Goal: Task Accomplishment & Management: Complete application form

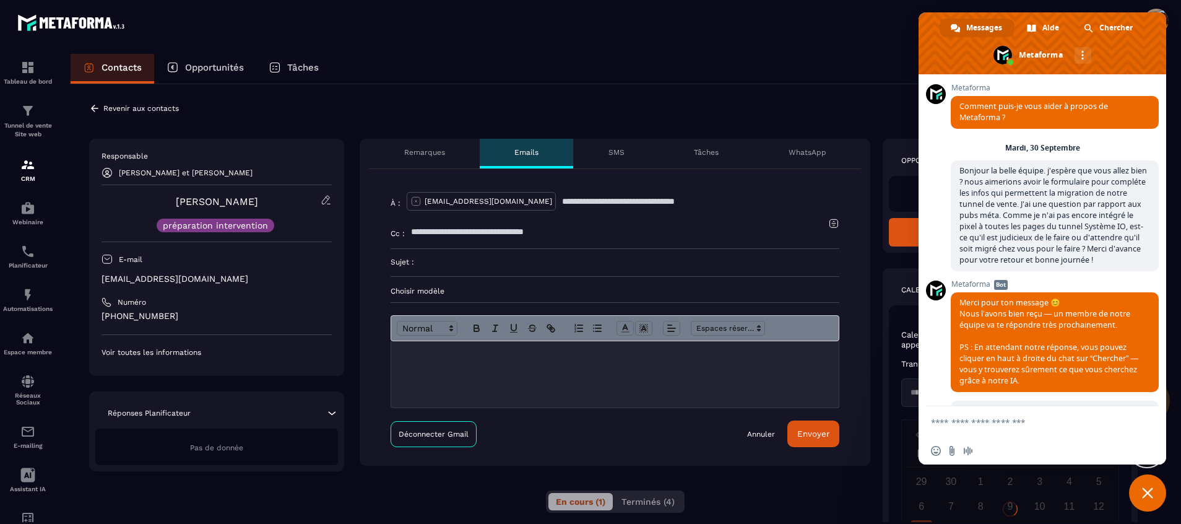
scroll to position [1884, 0]
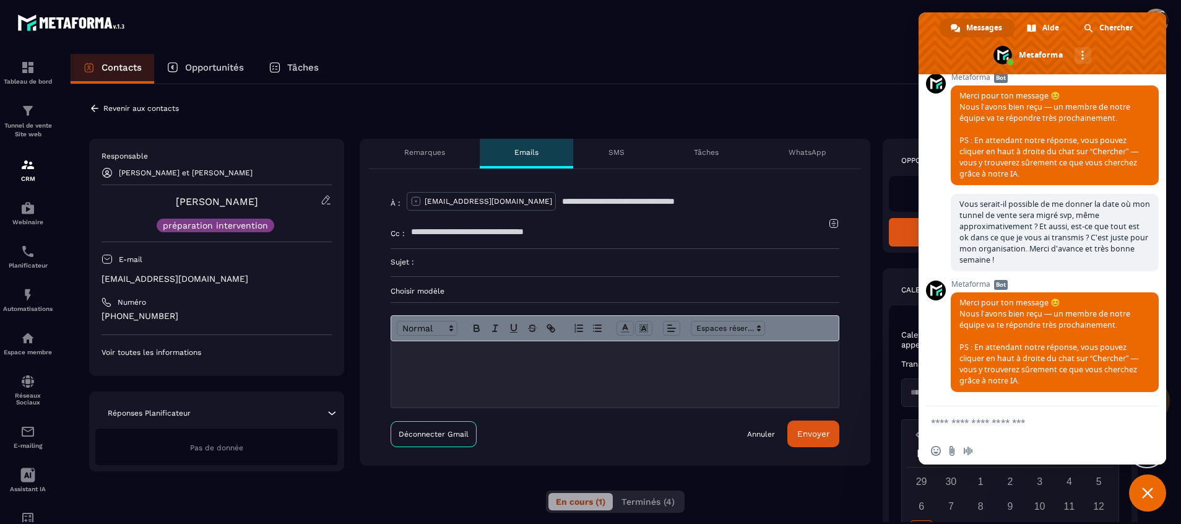
click at [812, 149] on p "WhatsApp" at bounding box center [808, 152] width 38 height 10
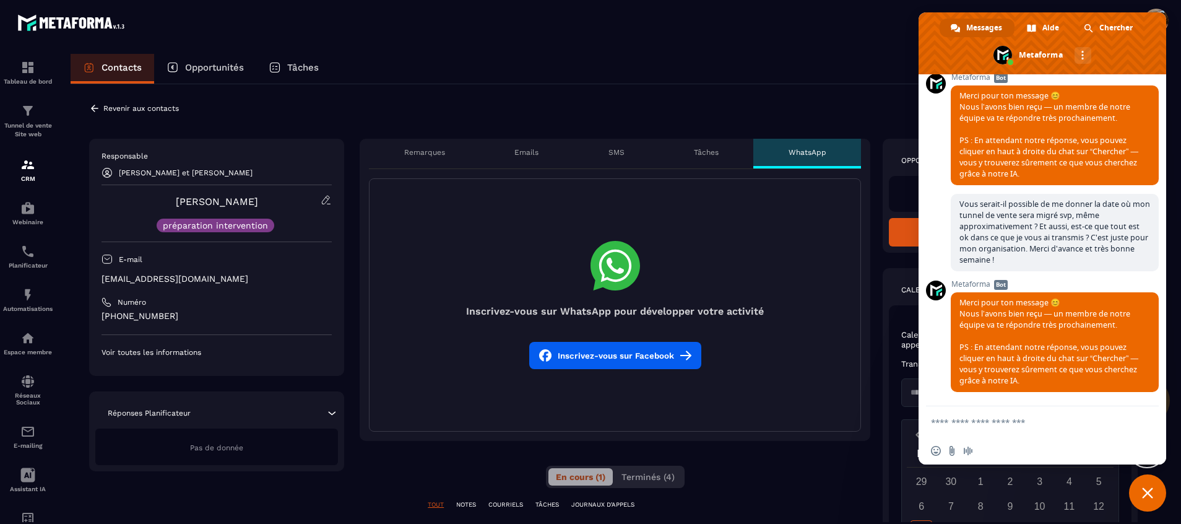
click at [527, 152] on p "Emails" at bounding box center [526, 152] width 24 height 10
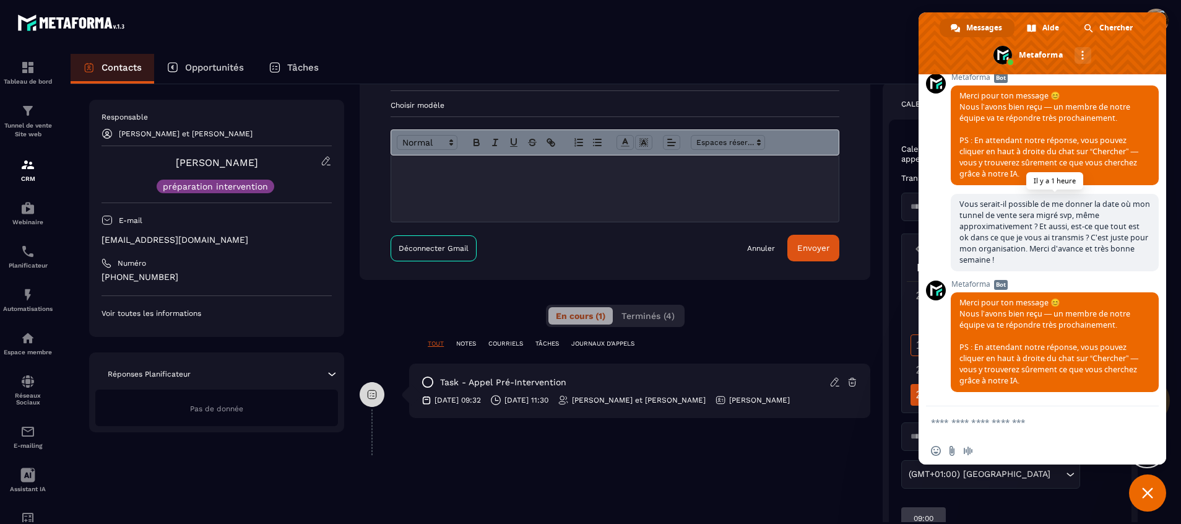
scroll to position [1917, 0]
click at [1148, 492] on span "Fermer le chat" at bounding box center [1147, 492] width 11 height 11
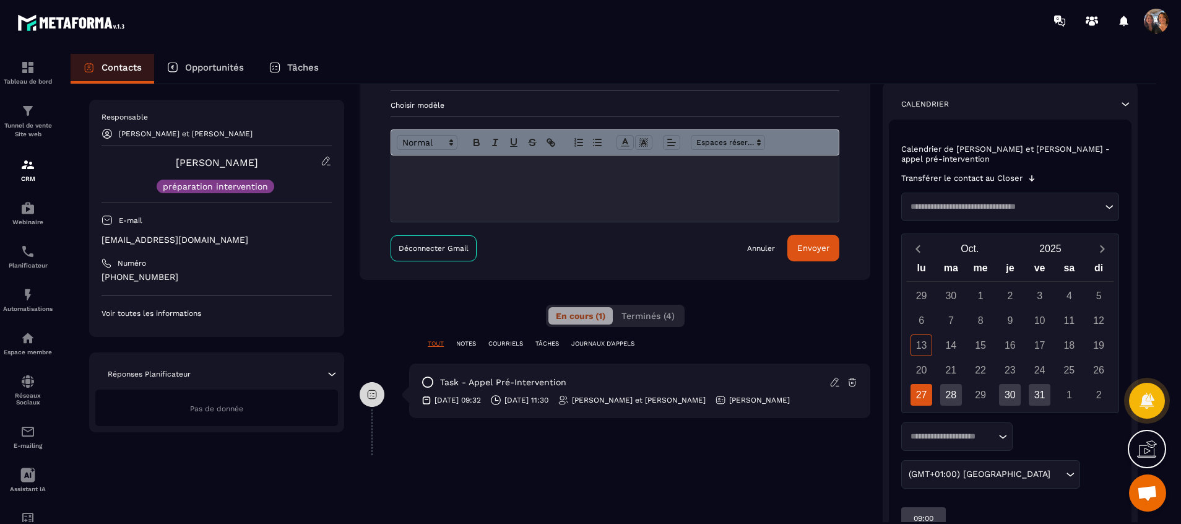
scroll to position [255, 0]
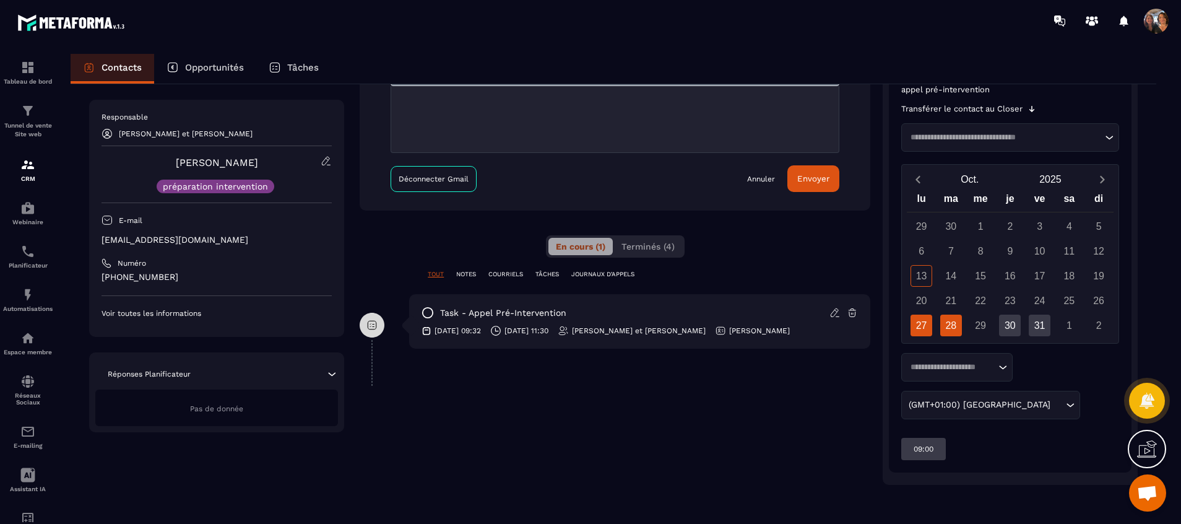
click at [948, 323] on div "28" at bounding box center [951, 325] width 22 height 22
click at [1013, 322] on div "30" at bounding box center [1010, 325] width 22 height 22
click at [951, 324] on div "28" at bounding box center [951, 325] width 22 height 22
click at [1006, 326] on div "30" at bounding box center [1010, 325] width 22 height 22
click at [1040, 326] on div "31" at bounding box center [1040, 325] width 22 height 22
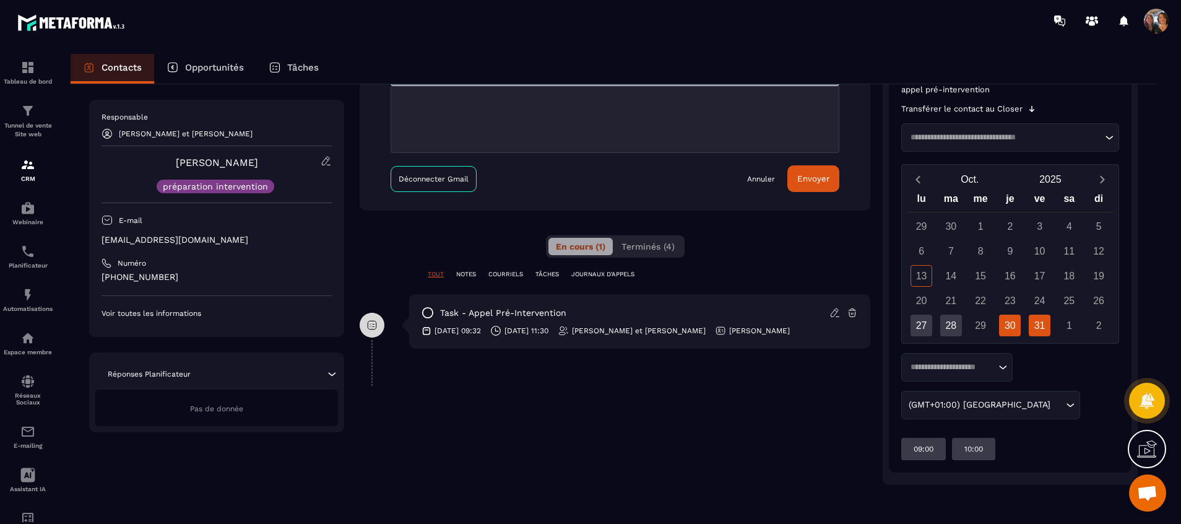
click at [1012, 323] on div "30" at bounding box center [1010, 325] width 22 height 22
click at [954, 327] on div "28" at bounding box center [951, 325] width 22 height 22
click at [920, 329] on div "27" at bounding box center [922, 325] width 22 height 22
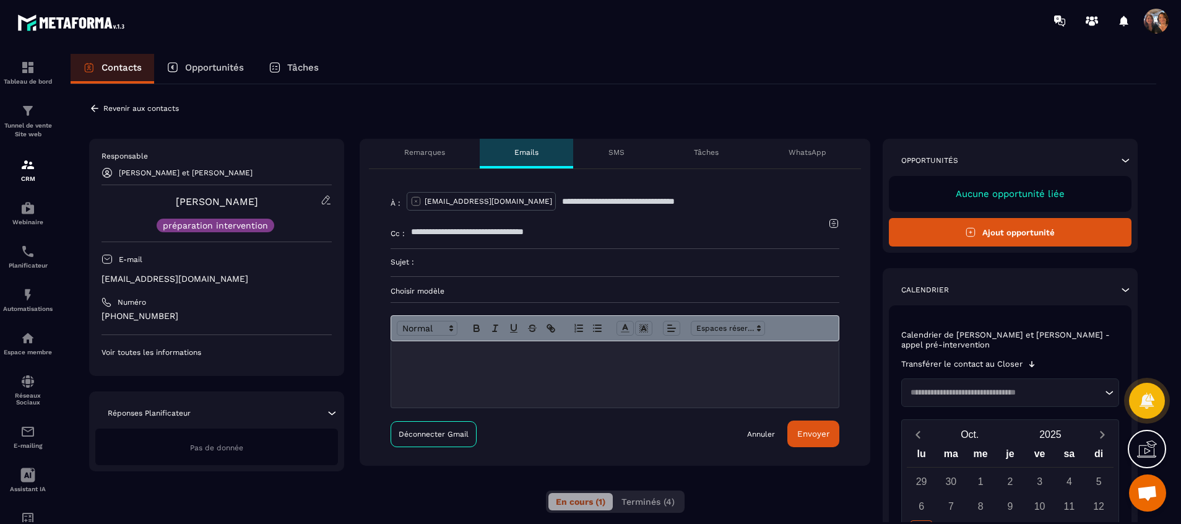
click at [100, 111] on div "Revenir aux contacts" at bounding box center [134, 108] width 90 height 11
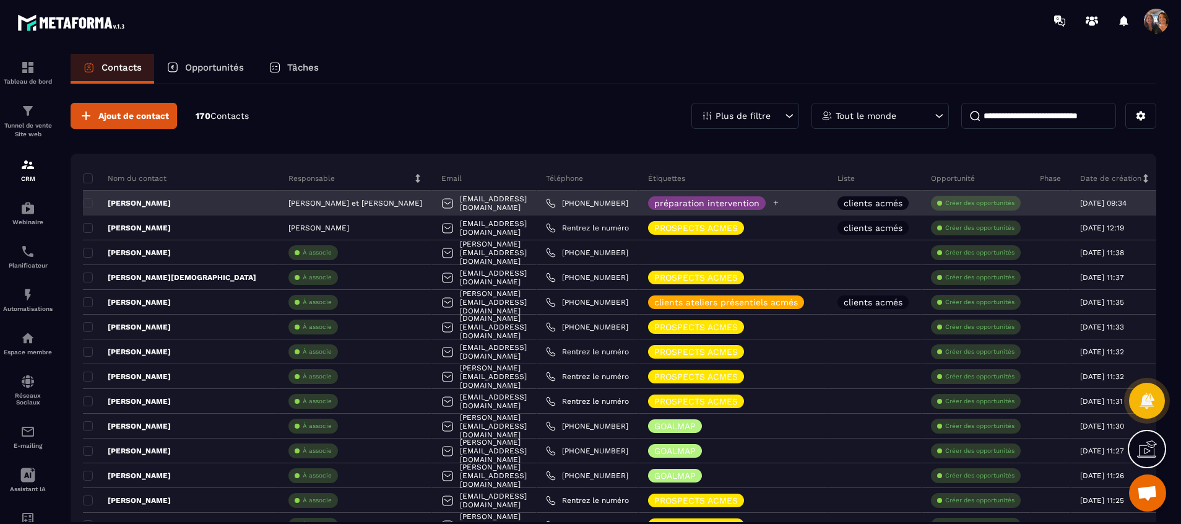
click at [779, 202] on icon at bounding box center [776, 203] width 5 height 5
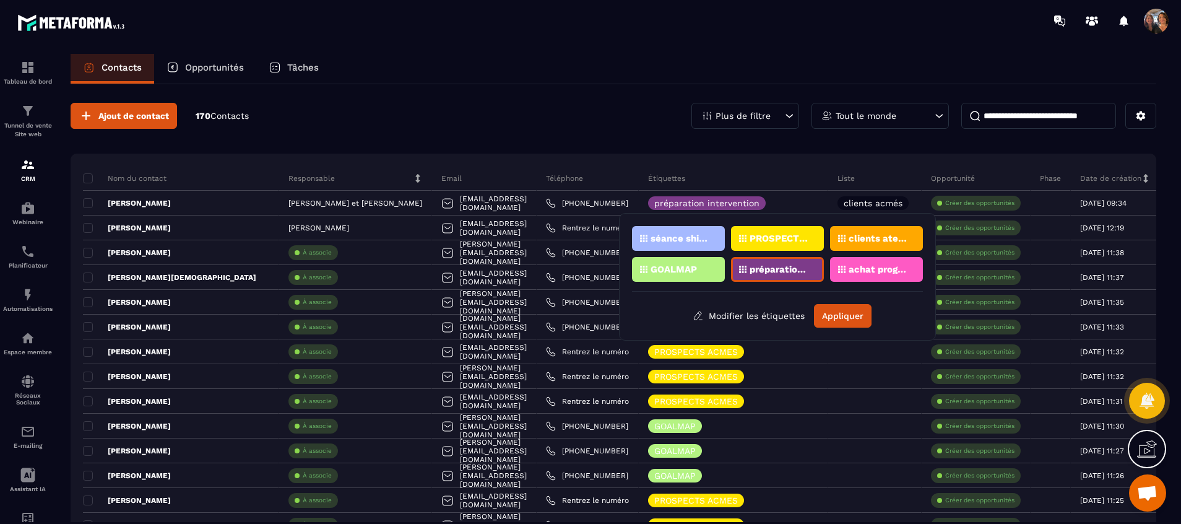
click at [866, 236] on p "clients ateliers présentiels acmés" at bounding box center [879, 238] width 60 height 9
click at [835, 308] on button "Appliquer" at bounding box center [843, 316] width 58 height 24
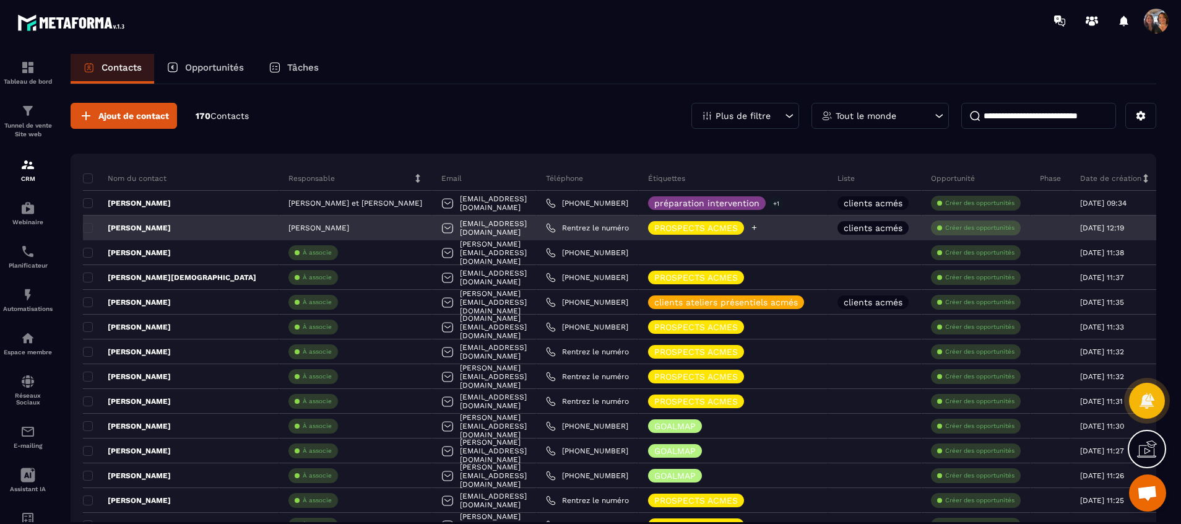
click at [758, 225] on icon at bounding box center [754, 227] width 8 height 8
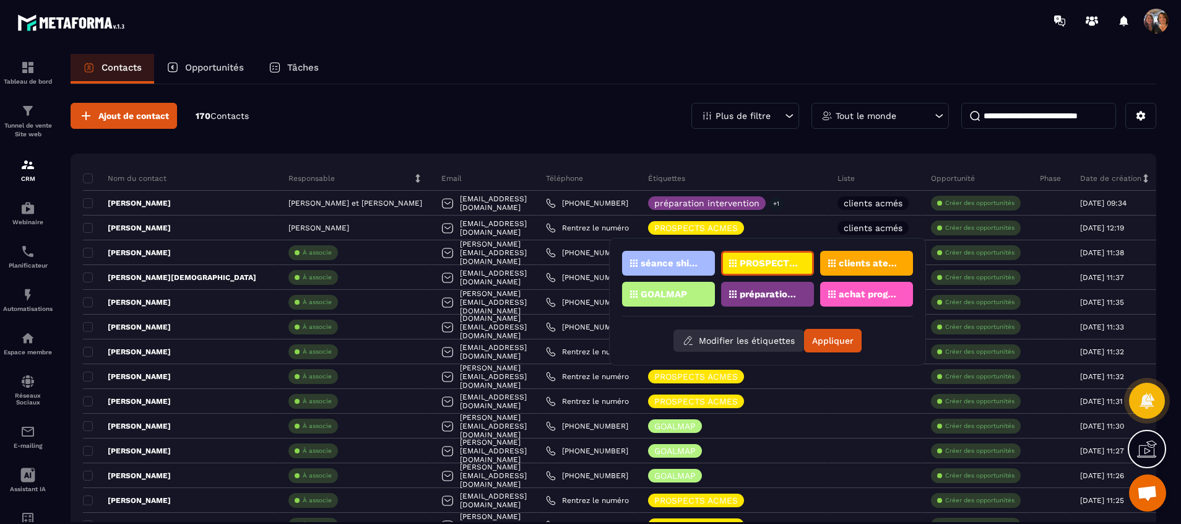
click at [717, 342] on button "Modifier les étiquettes" at bounding box center [738, 340] width 131 height 22
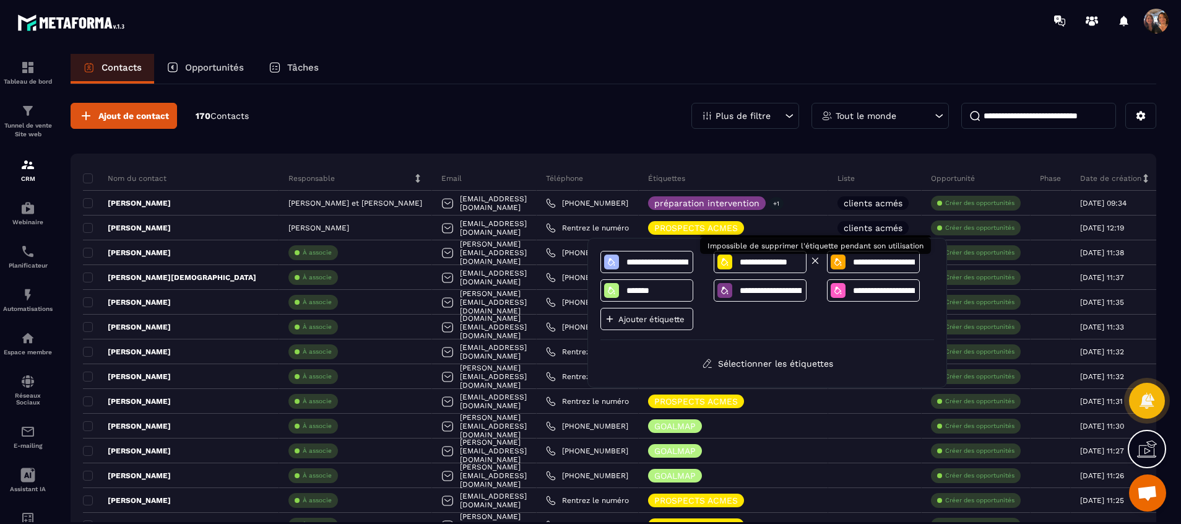
click at [815, 259] on icon at bounding box center [815, 260] width 11 height 11
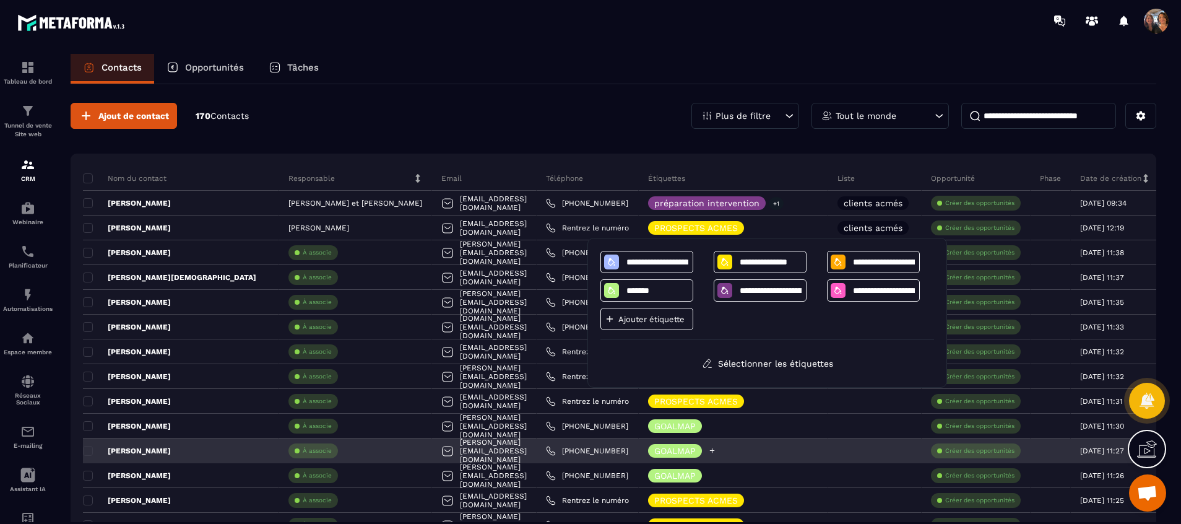
click at [828, 441] on div "GOALMAP" at bounding box center [733, 450] width 189 height 25
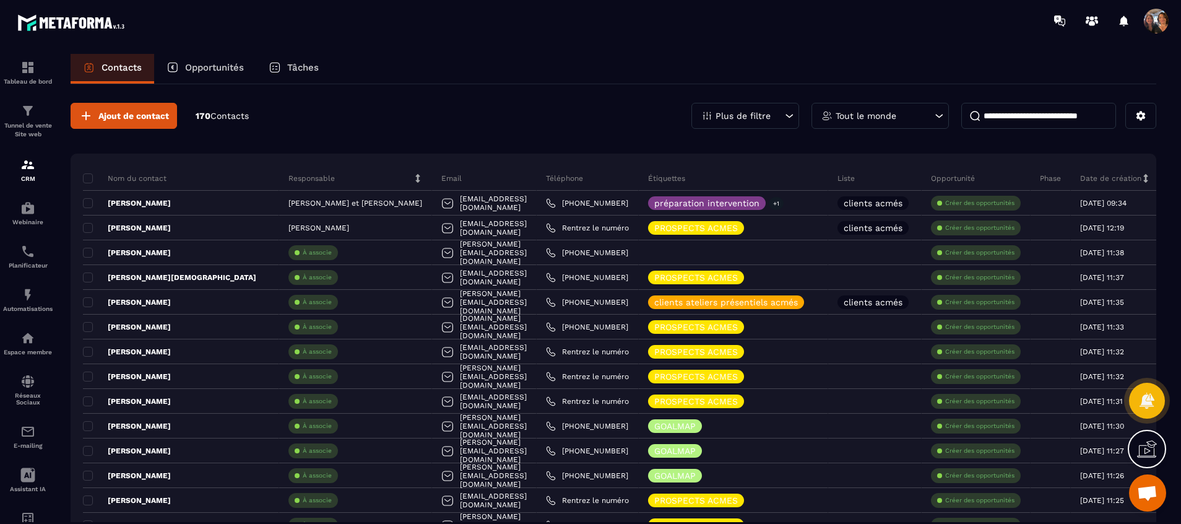
click at [1141, 448] on icon at bounding box center [1147, 449] width 20 height 20
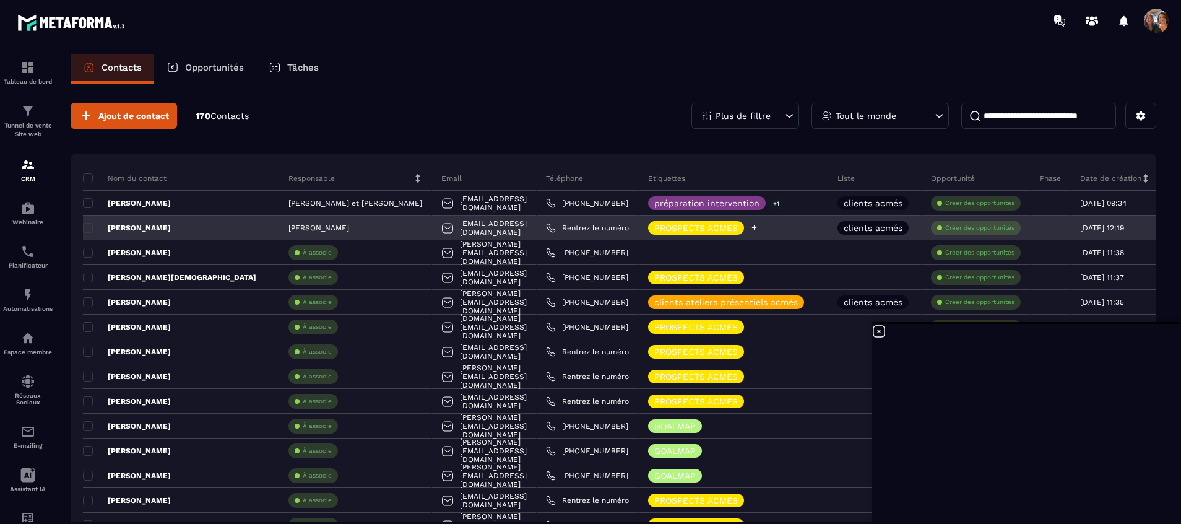
click at [758, 228] on icon at bounding box center [754, 227] width 8 height 8
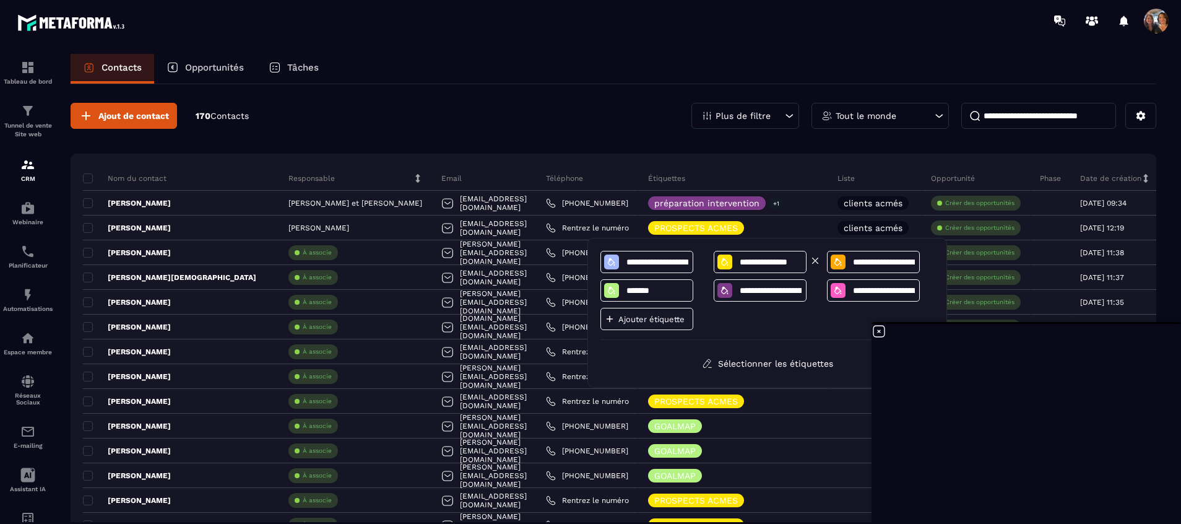
click at [729, 260] on icon at bounding box center [725, 262] width 10 height 10
click at [856, 256] on div "**********" at bounding box center [873, 262] width 93 height 22
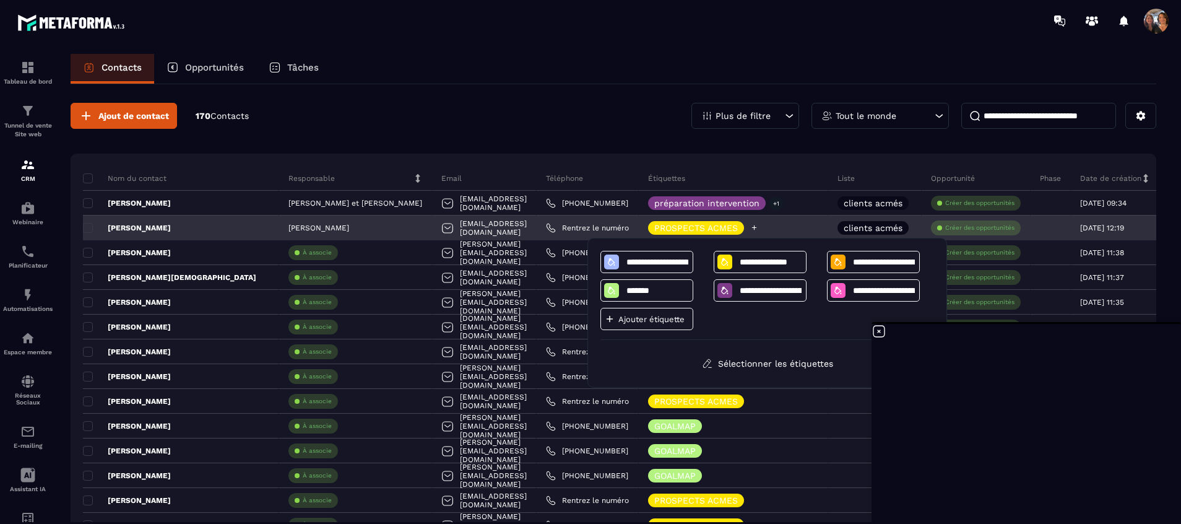
click at [757, 228] on icon at bounding box center [754, 227] width 5 height 5
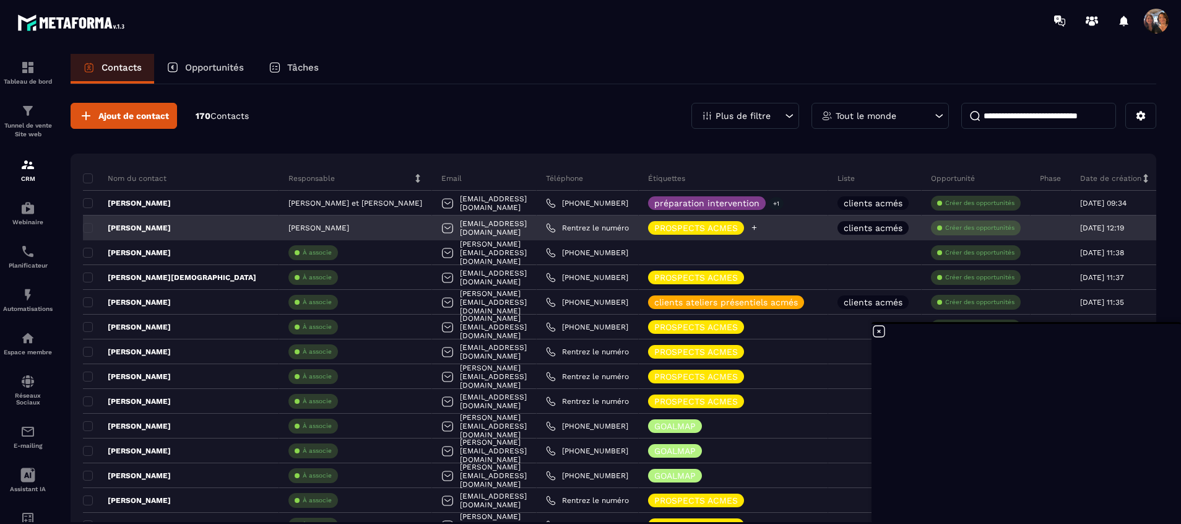
click at [757, 227] on icon at bounding box center [754, 227] width 5 height 5
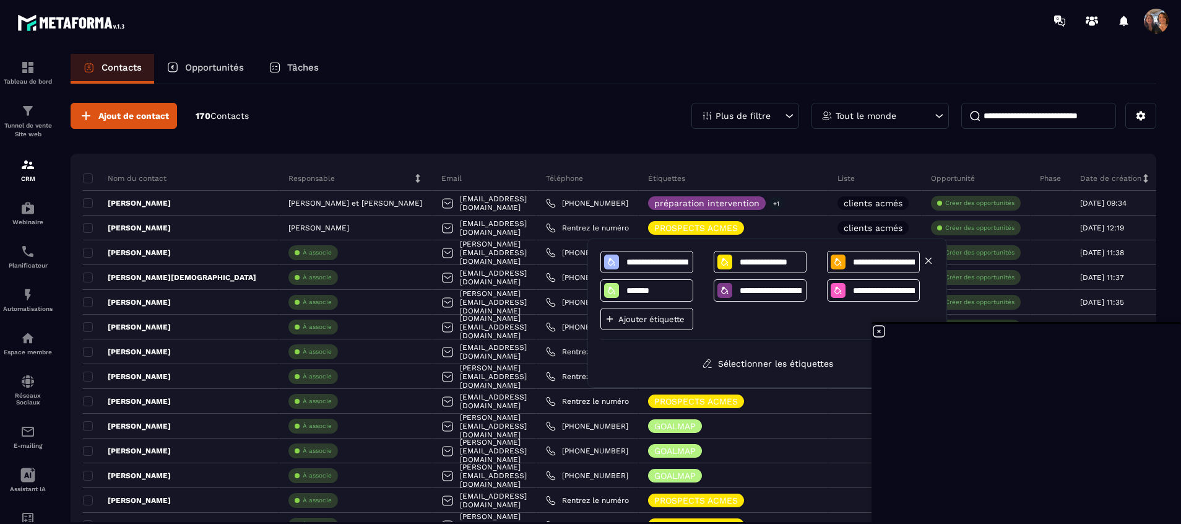
click at [851, 258] on div at bounding box center [841, 261] width 21 height 15
click at [838, 262] on icon at bounding box center [838, 262] width 10 height 10
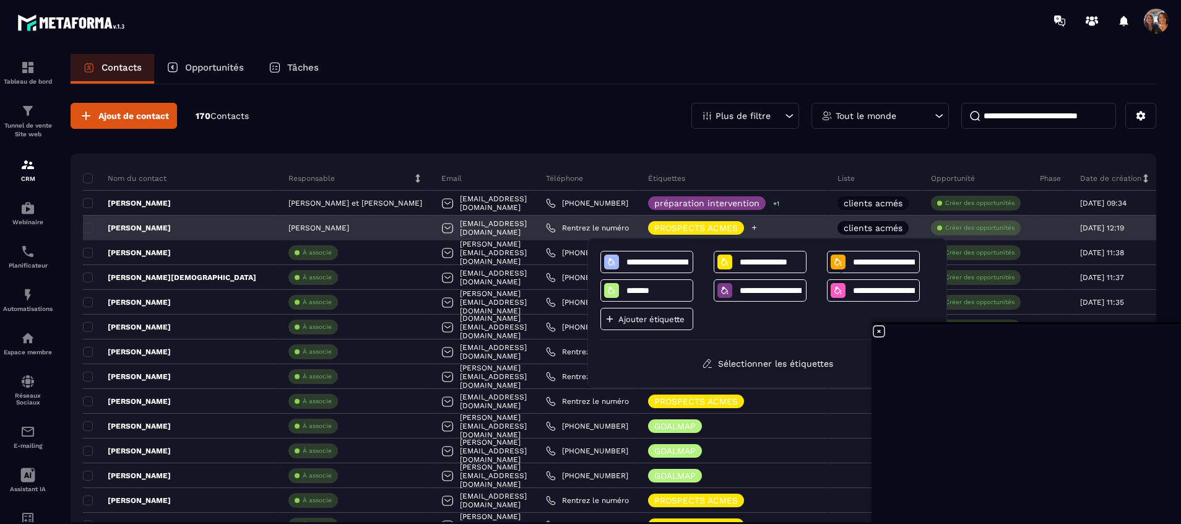
click at [828, 237] on div "PROSPECTS ACMES" at bounding box center [733, 227] width 189 height 25
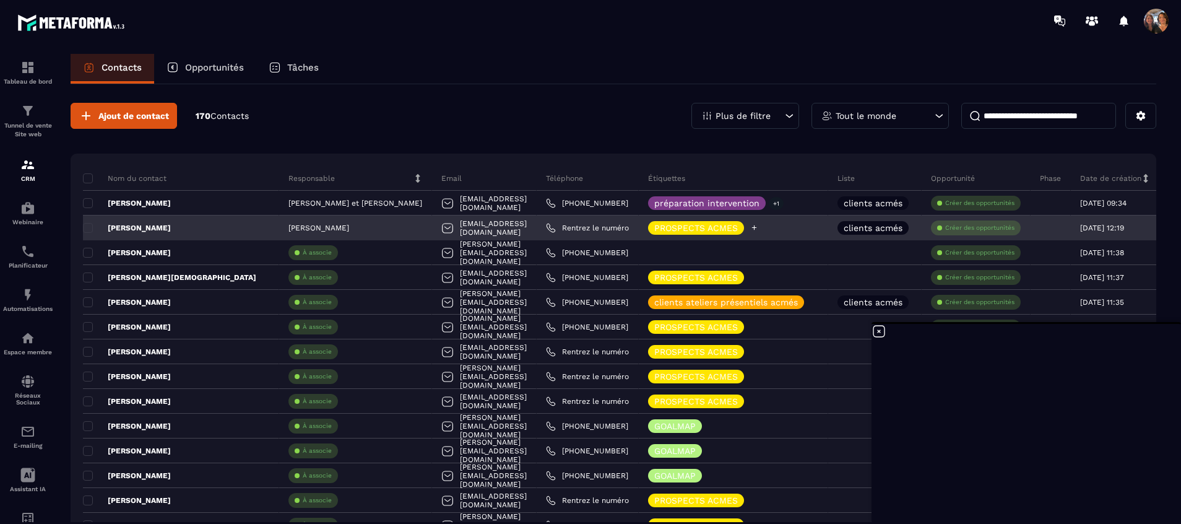
click at [732, 230] on p "PROSPECTS ACMES" at bounding box center [696, 227] width 84 height 9
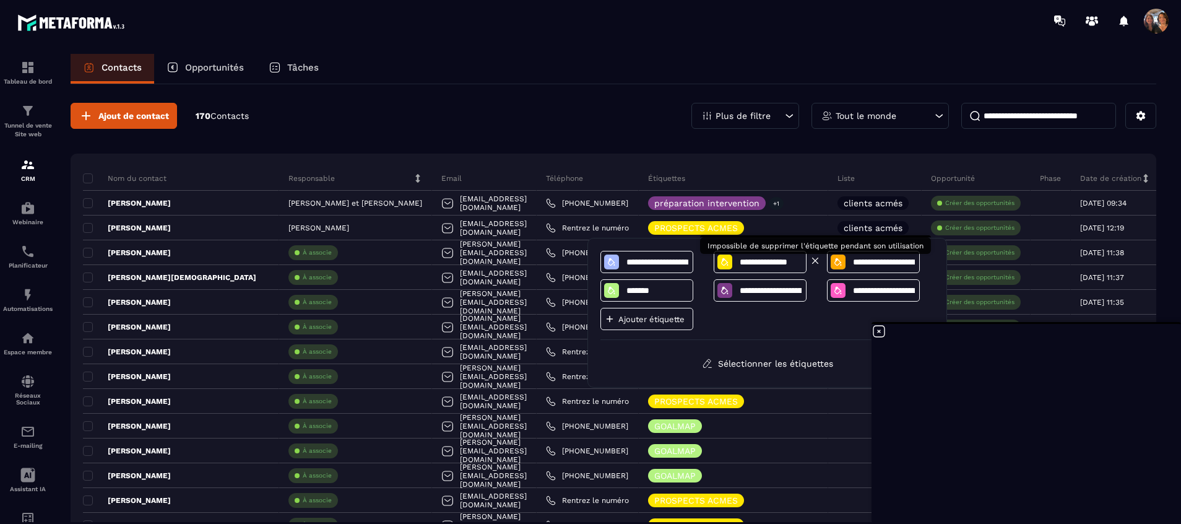
click at [816, 258] on icon at bounding box center [815, 260] width 11 height 11
click at [843, 263] on div at bounding box center [838, 261] width 15 height 15
click at [592, 106] on div "Ajout de contact 170 Contacts Plus de filtre Tout le monde" at bounding box center [614, 116] width 1086 height 26
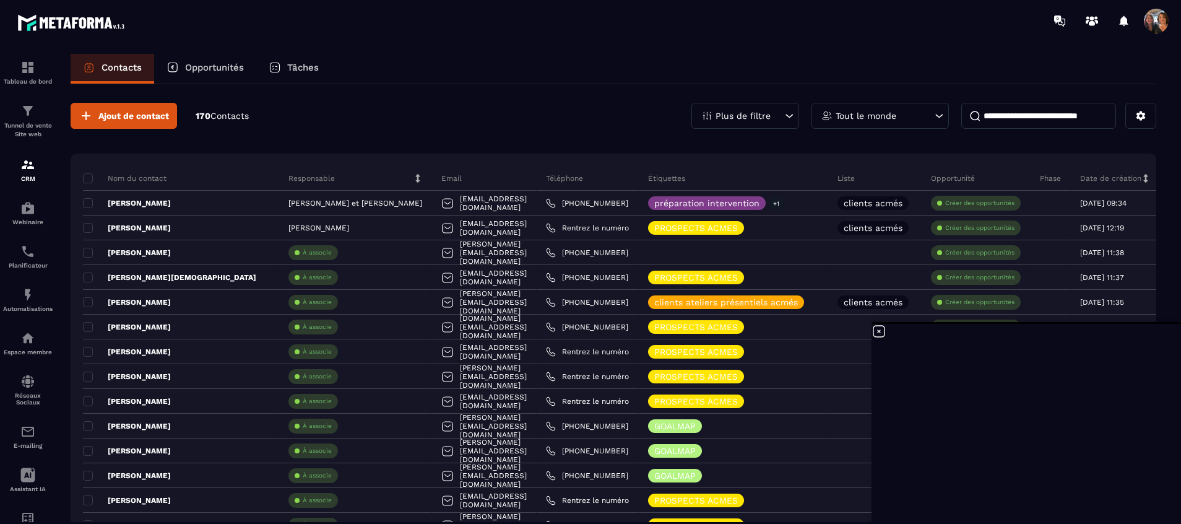
click at [226, 78] on div "Opportunités" at bounding box center [205, 69] width 102 height 30
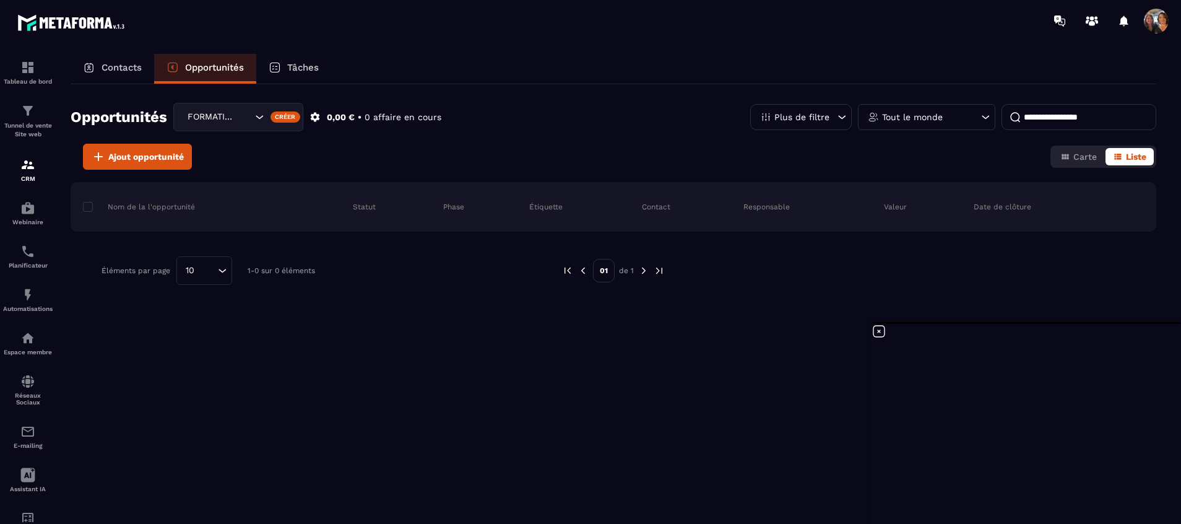
click at [285, 114] on div "Créer" at bounding box center [286, 116] width 30 height 11
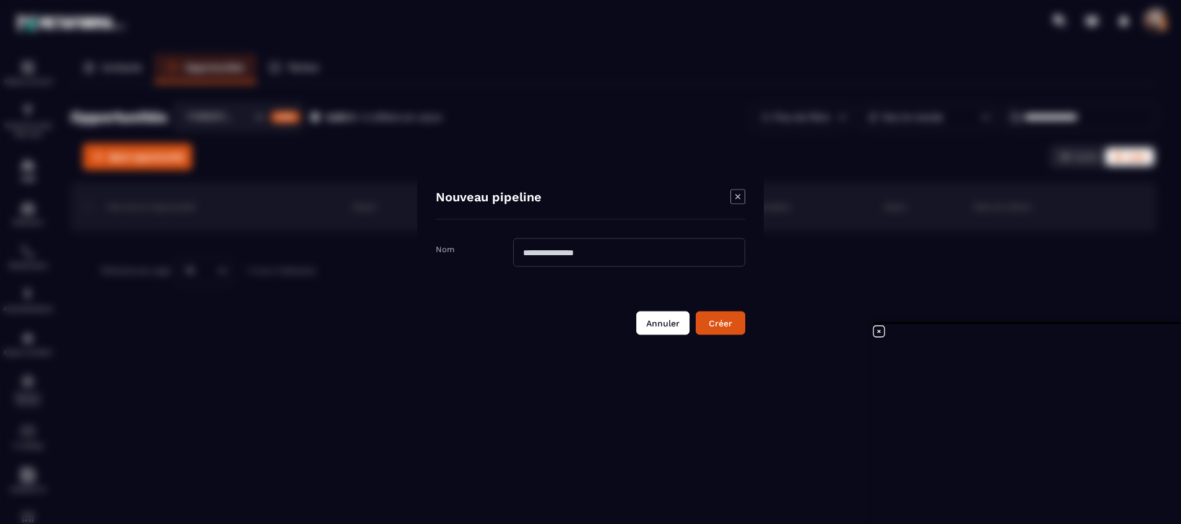
click at [651, 317] on button "Annuler" at bounding box center [662, 323] width 53 height 24
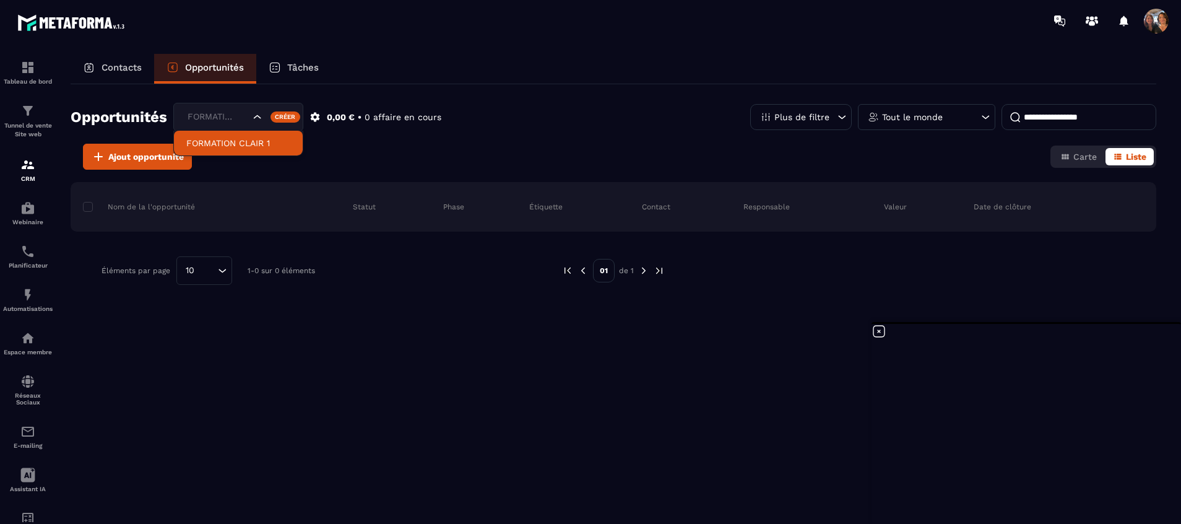
click at [228, 114] on div "FORMATION CLAIR 1" at bounding box center [217, 117] width 68 height 14
click at [356, 133] on div "Opportunités FORMATION CLAIR 1 FORMATION CLAIR 1 Créer 0,00 € • 0 affaire en co…" at bounding box center [614, 123] width 1086 height 41
click at [287, 114] on div "Créer" at bounding box center [286, 116] width 30 height 11
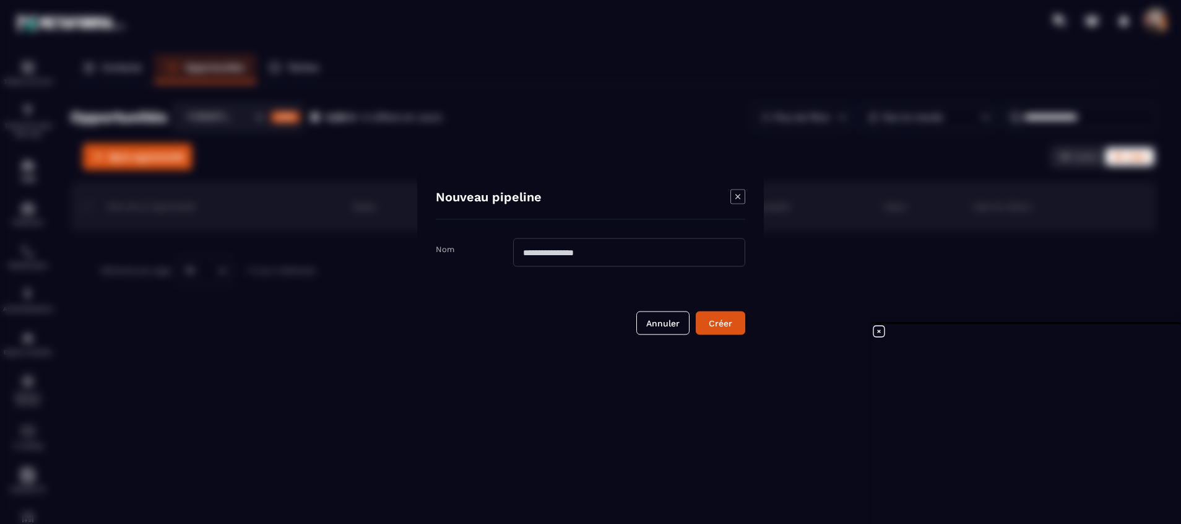
click at [568, 254] on input "Modal window" at bounding box center [629, 252] width 232 height 28
type input "*"
type input "**********"
click at [721, 317] on div "Créer" at bounding box center [720, 323] width 33 height 12
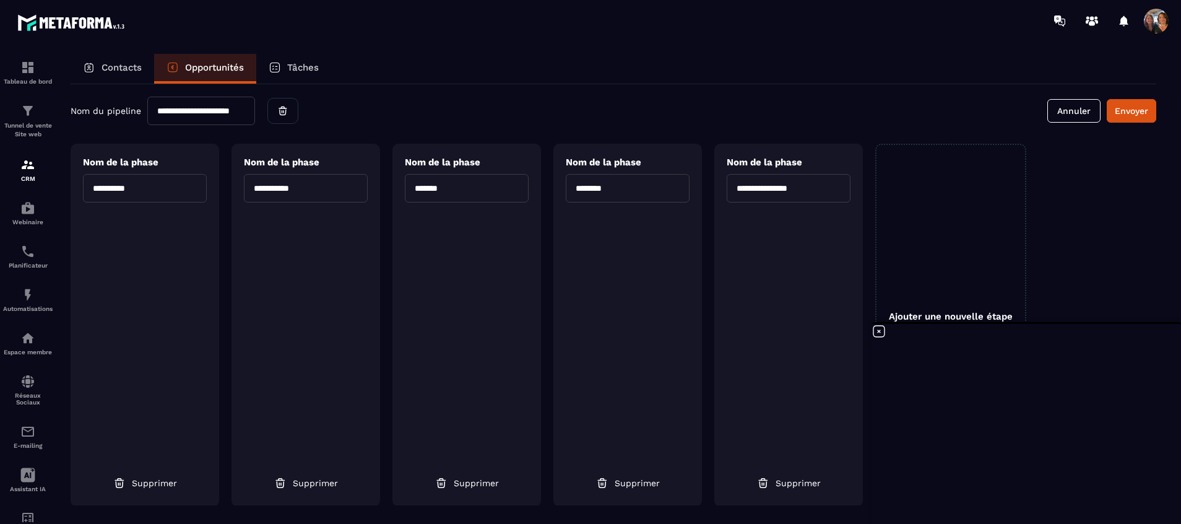
click at [247, 110] on input "**********" at bounding box center [201, 111] width 108 height 28
click at [175, 110] on input "**********" at bounding box center [201, 111] width 108 height 28
click at [796, 476] on button "Supprimer" at bounding box center [789, 483] width 82 height 22
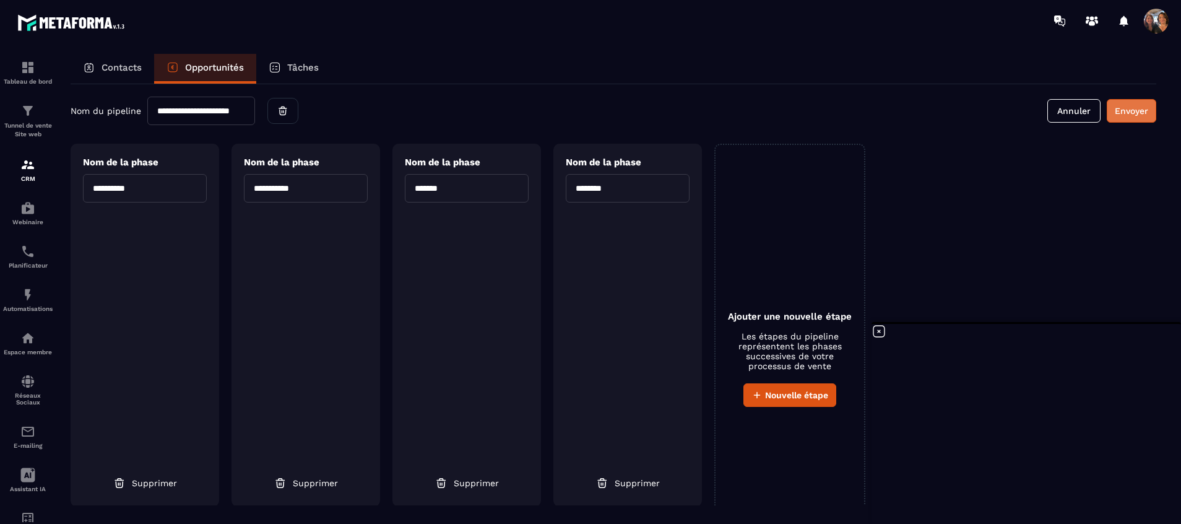
click at [1131, 110] on button "Envoyer" at bounding box center [1132, 111] width 50 height 24
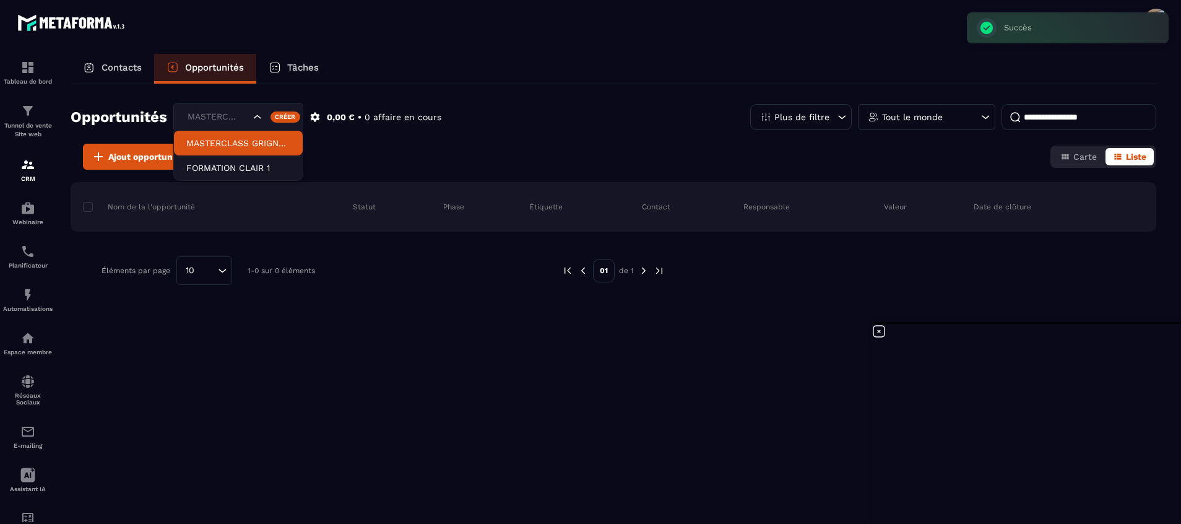
click at [260, 113] on icon "Search for option" at bounding box center [257, 117] width 12 height 12
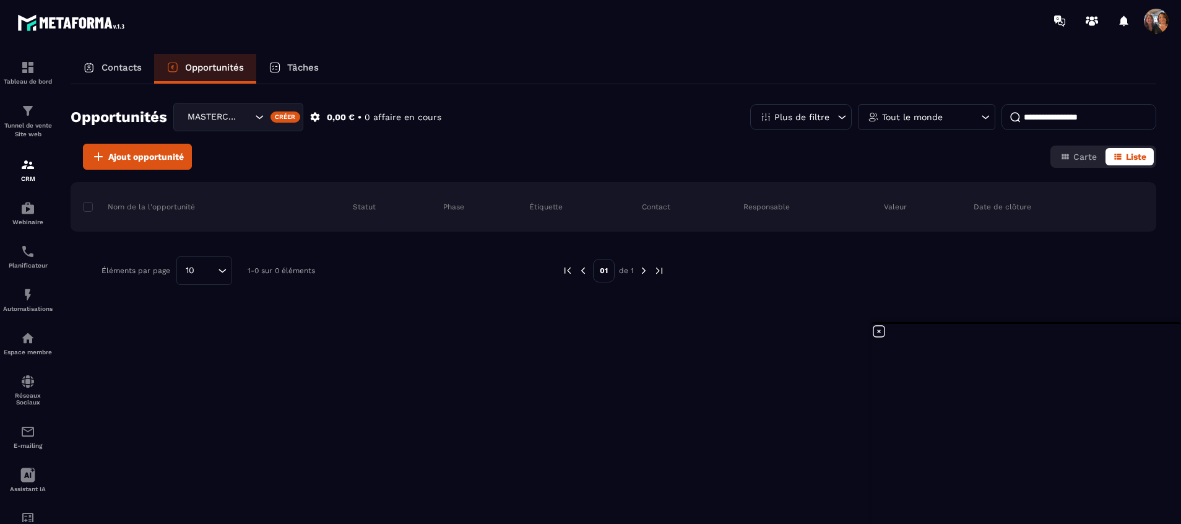
click at [252, 121] on div "MASTERCLASS GRIGNOTAGES" at bounding box center [238, 117] width 130 height 28
click at [248, 163] on p "FORMATION CLAIR 1" at bounding box center [238, 168] width 104 height 12
click at [1077, 159] on span "Carte" at bounding box center [1085, 157] width 24 height 10
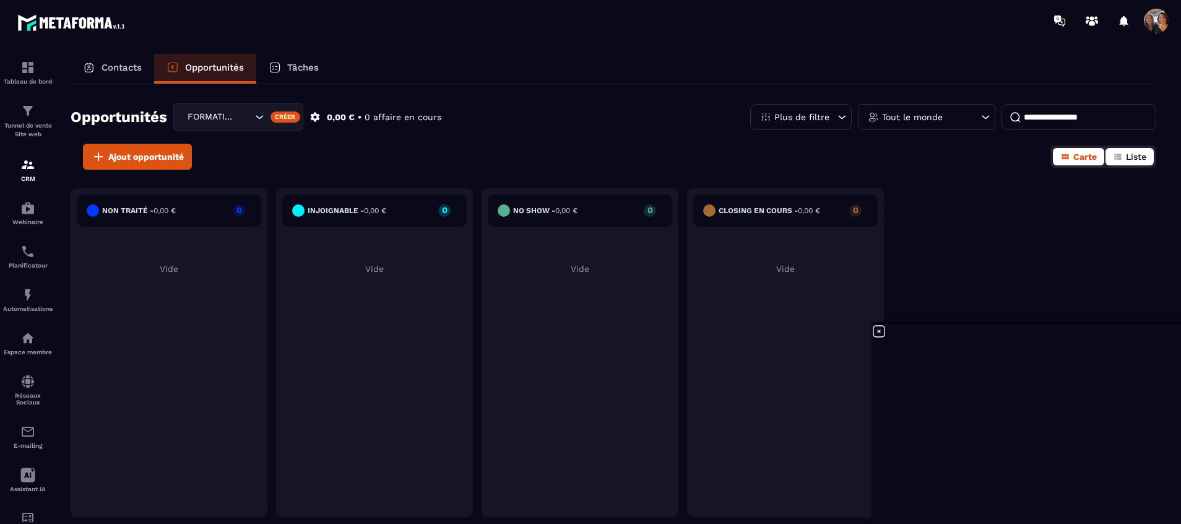
click at [1128, 160] on span "Liste" at bounding box center [1136, 157] width 20 height 10
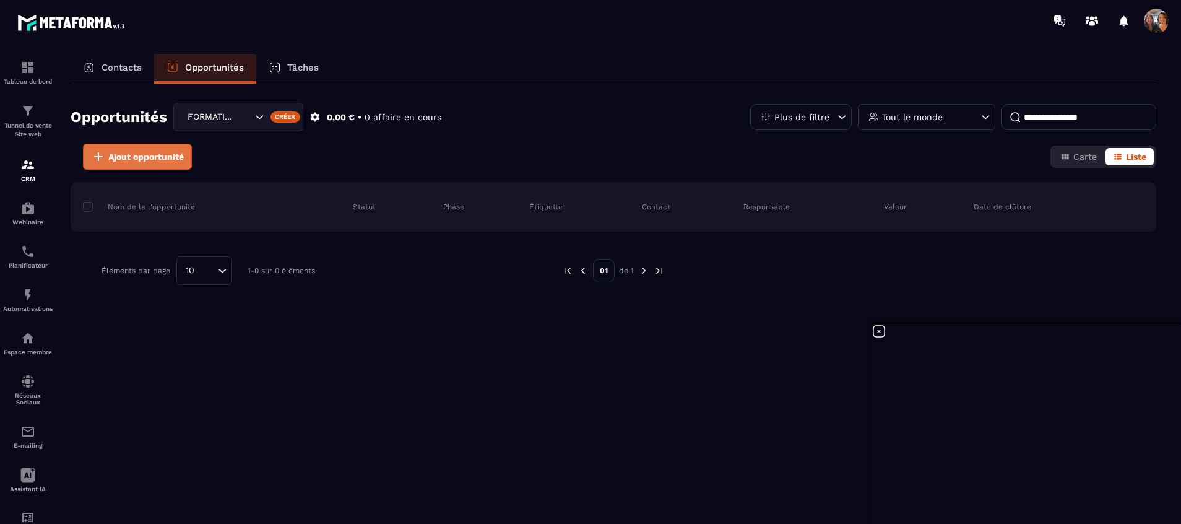
click at [160, 154] on span "Ajout opportunité" at bounding box center [146, 156] width 76 height 12
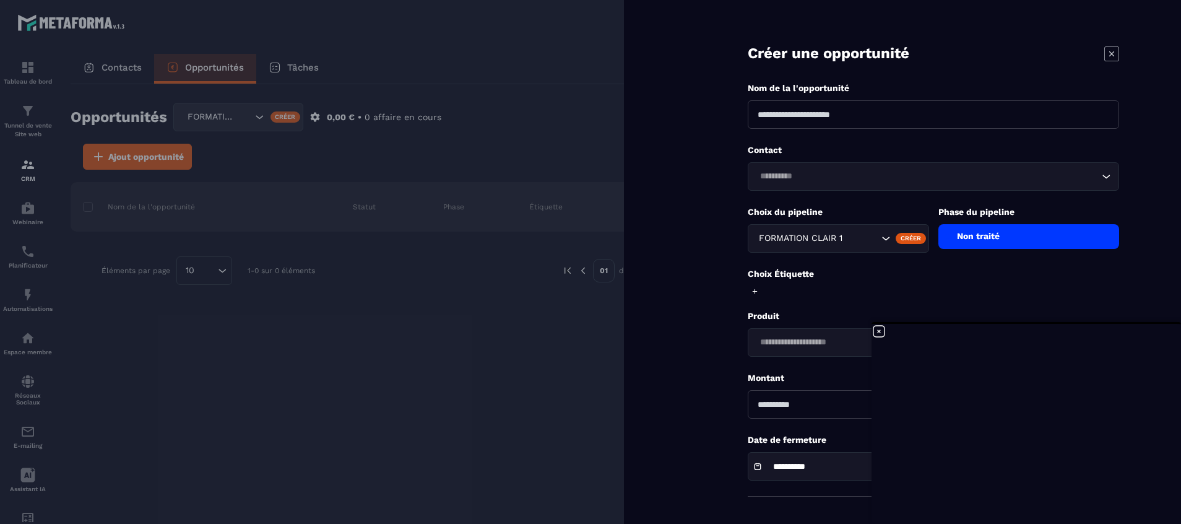
click at [873, 120] on input at bounding box center [933, 114] width 371 height 28
type input "*"
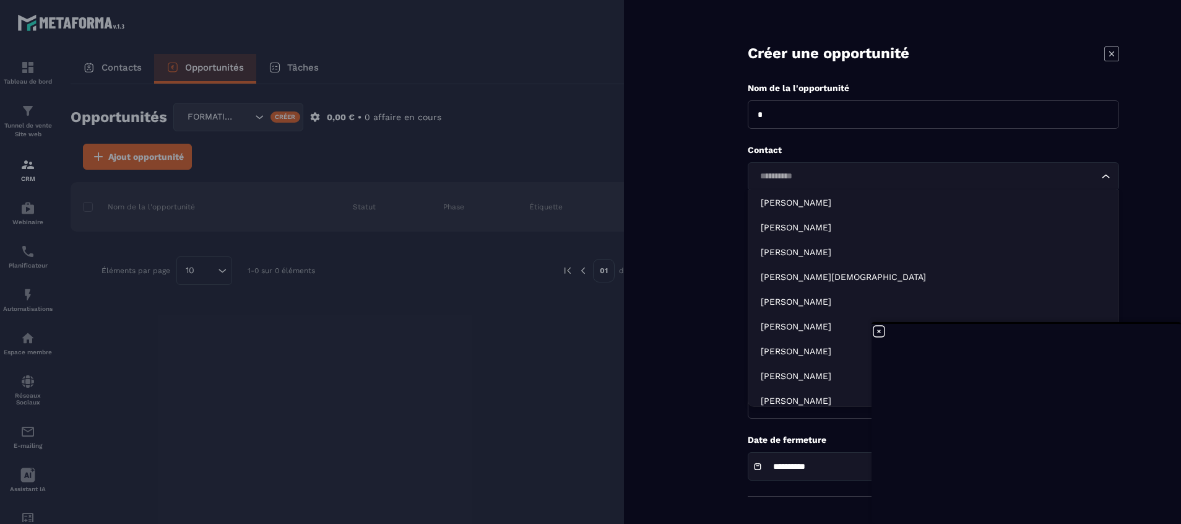
type input "*"
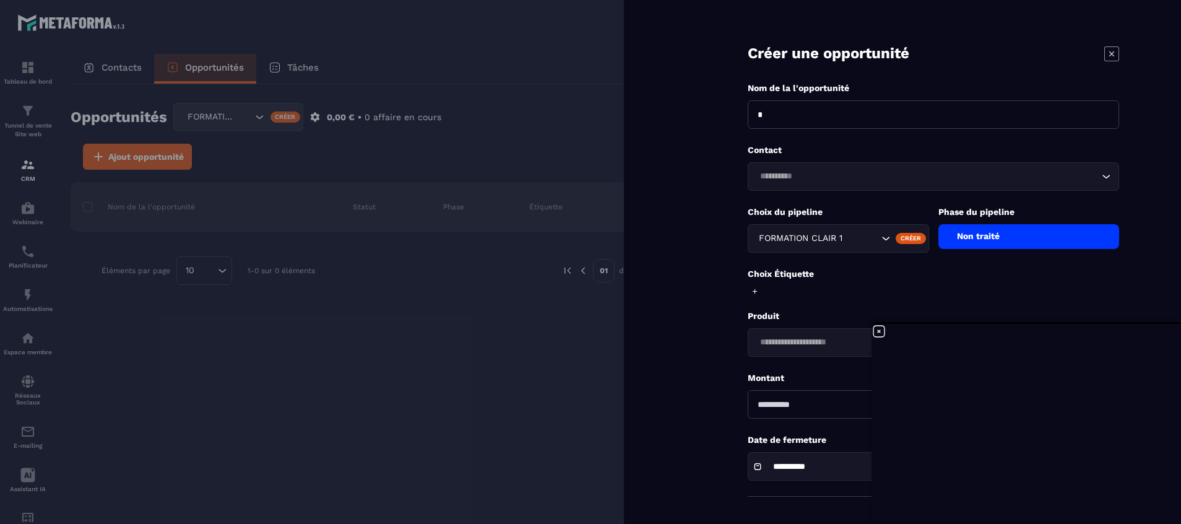
click at [815, 113] on input "*" at bounding box center [933, 114] width 371 height 28
click at [787, 113] on input "**********" at bounding box center [933, 114] width 371 height 28
type input "**********"
click at [1101, 176] on icon "Search for option" at bounding box center [1106, 176] width 12 height 12
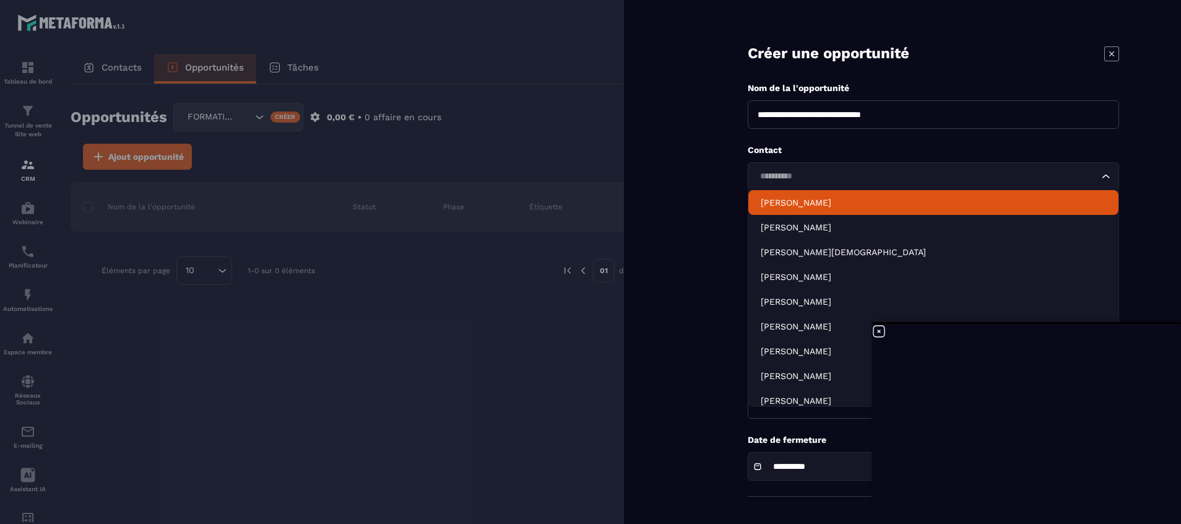
click at [931, 209] on li "[PERSON_NAME]" at bounding box center [933, 202] width 370 height 25
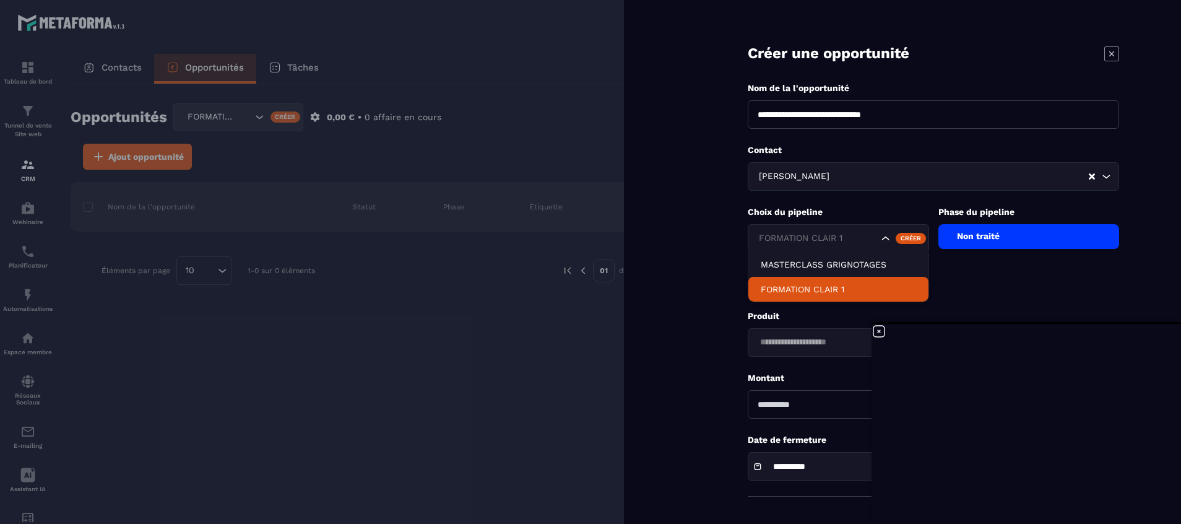
click at [888, 235] on icon "Search for option" at bounding box center [886, 238] width 12 height 12
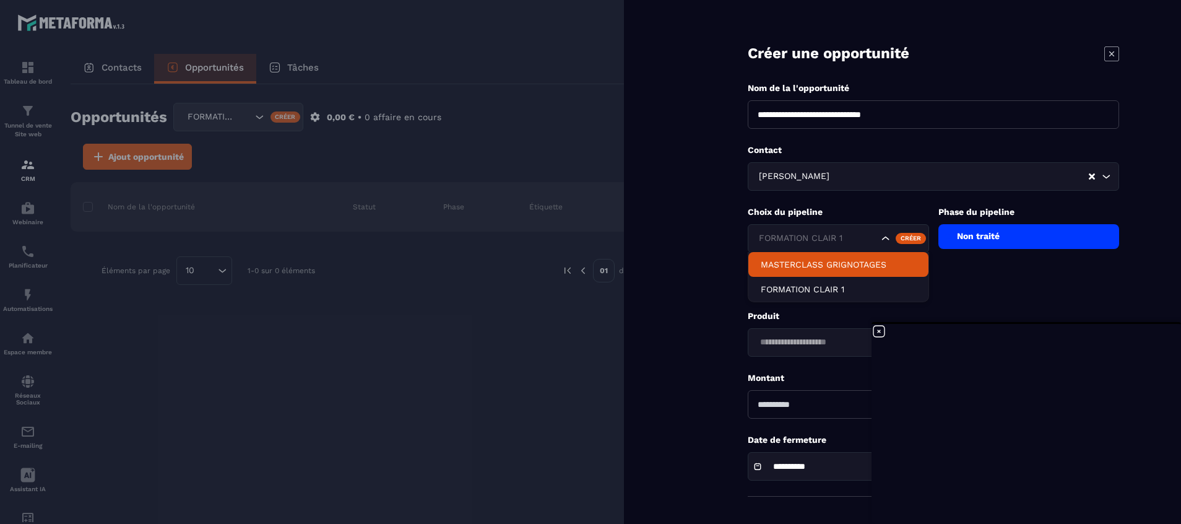
click at [885, 233] on icon "Search for option" at bounding box center [886, 238] width 12 height 12
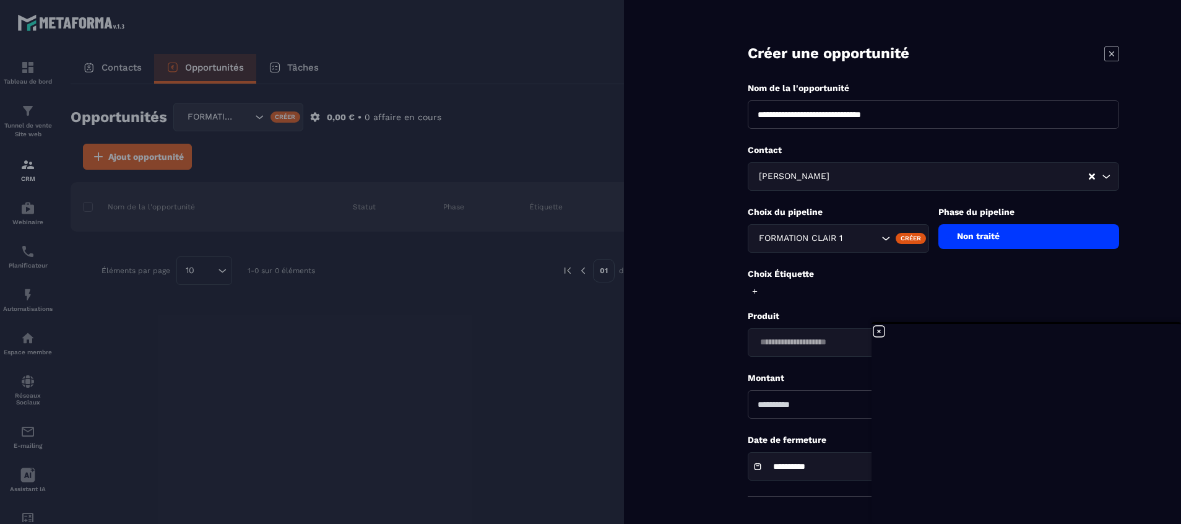
click at [880, 236] on icon "Search for option" at bounding box center [886, 238] width 12 height 12
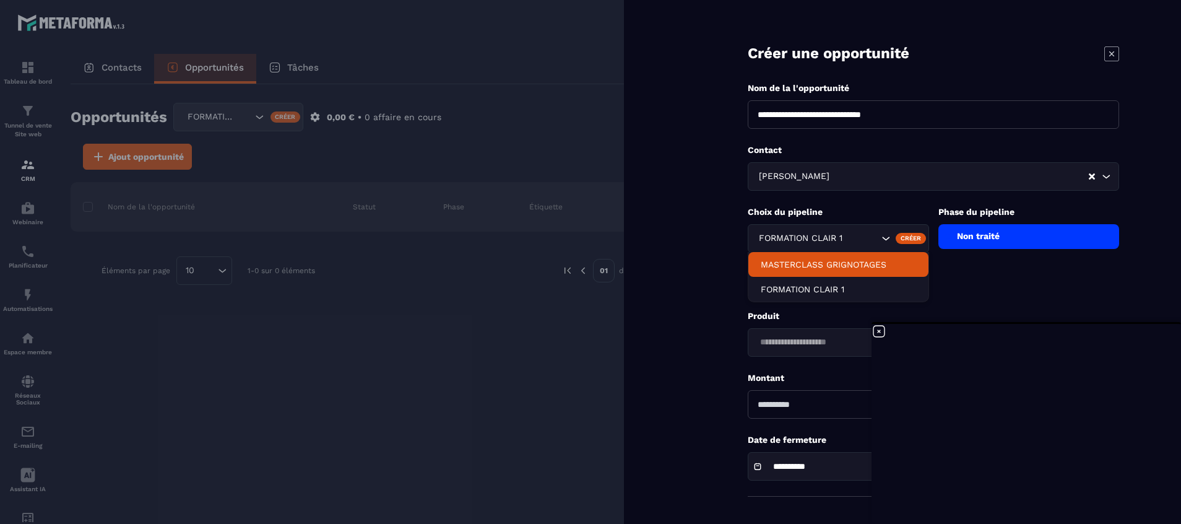
click at [887, 233] on icon "Search for option" at bounding box center [886, 238] width 12 height 12
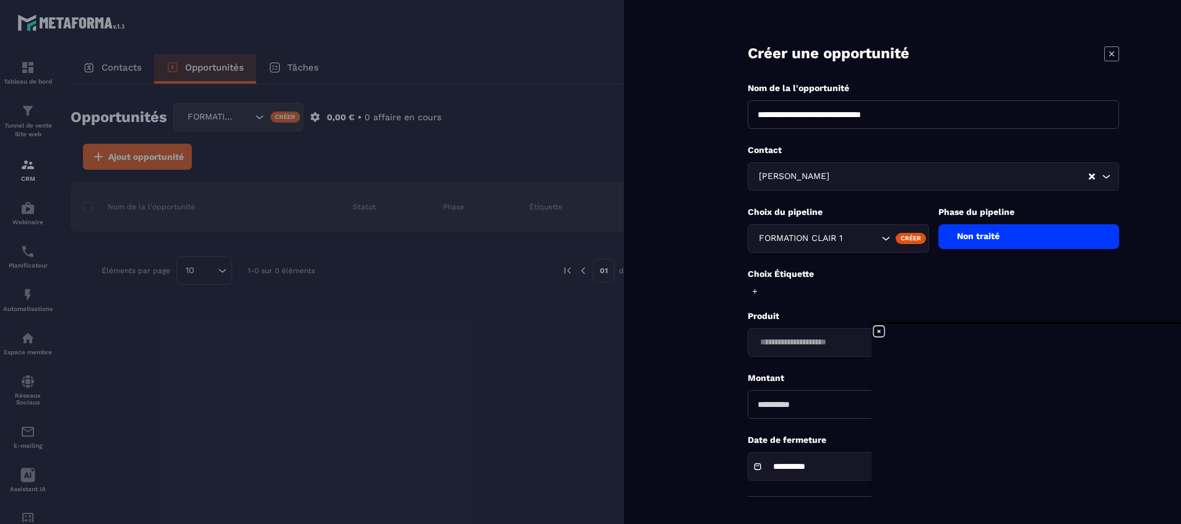
click at [1107, 55] on icon at bounding box center [1111, 53] width 15 height 15
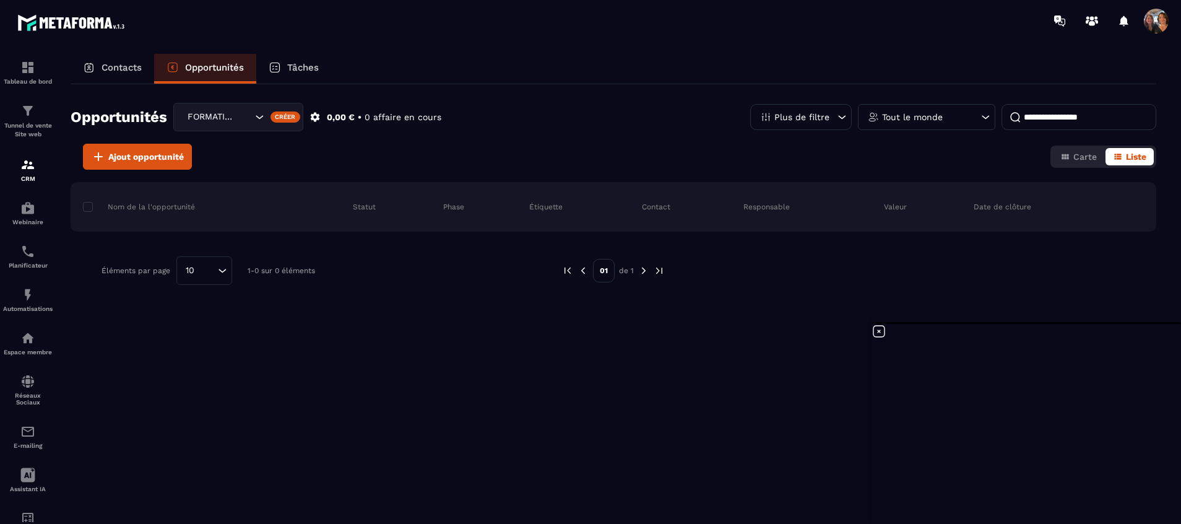
click at [284, 114] on div "Créer" at bounding box center [286, 116] width 30 height 11
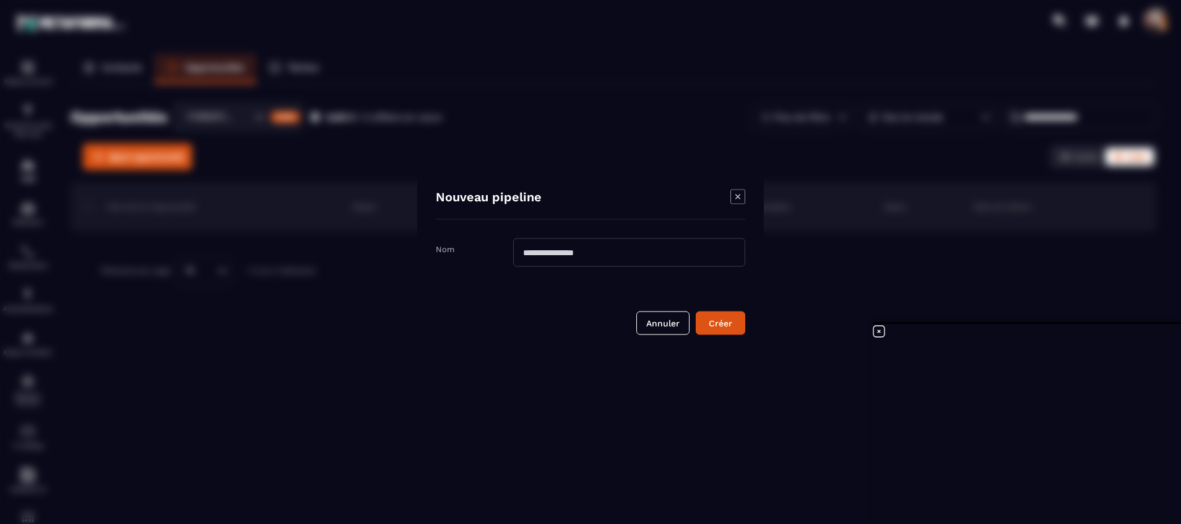
click at [732, 194] on icon "Modal window" at bounding box center [737, 196] width 15 height 15
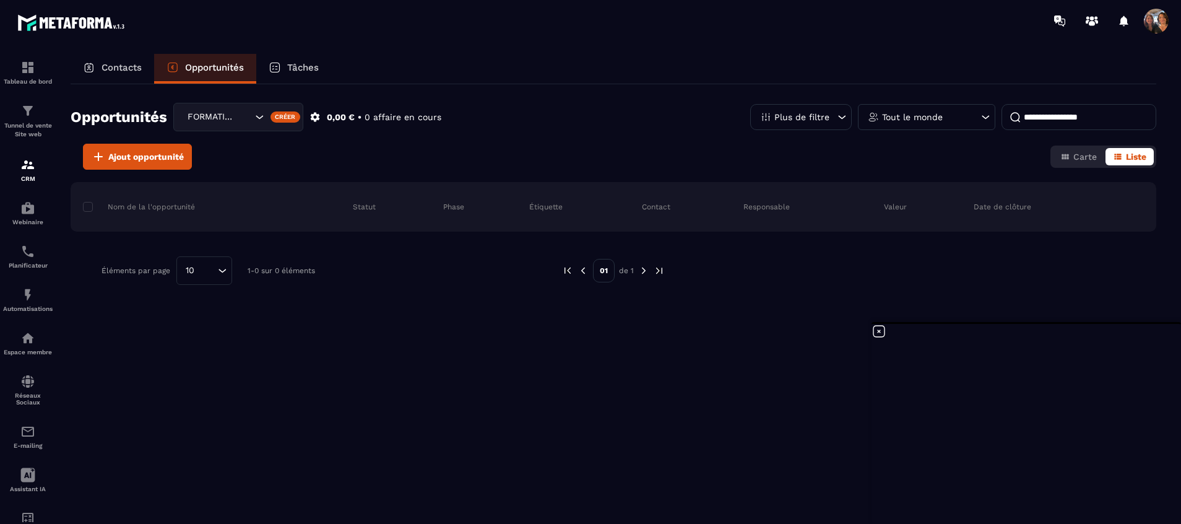
click at [264, 117] on icon "Search for option" at bounding box center [259, 117] width 12 height 12
click at [553, 111] on div "Opportunités FORMATION CLAIR 1 MASTERCLASS GRIGNOTAGES FORMATION CLAIR 1 Créer …" at bounding box center [614, 123] width 1086 height 41
click at [302, 67] on p "Tâches" at bounding box center [303, 67] width 32 height 11
